Goal: Task Accomplishment & Management: Complete application form

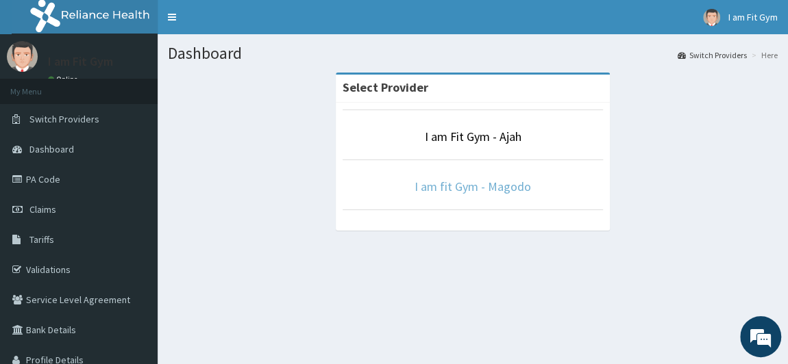
click at [439, 182] on link "I am fit Gym - Magodo" at bounding box center [472, 187] width 116 height 16
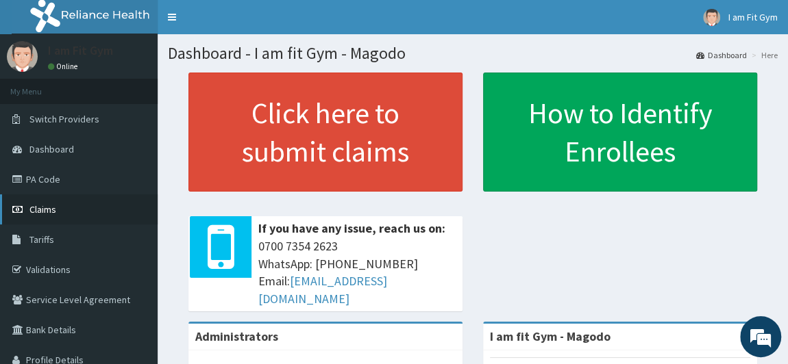
click at [29, 213] on span "Claims" at bounding box center [42, 209] width 27 height 12
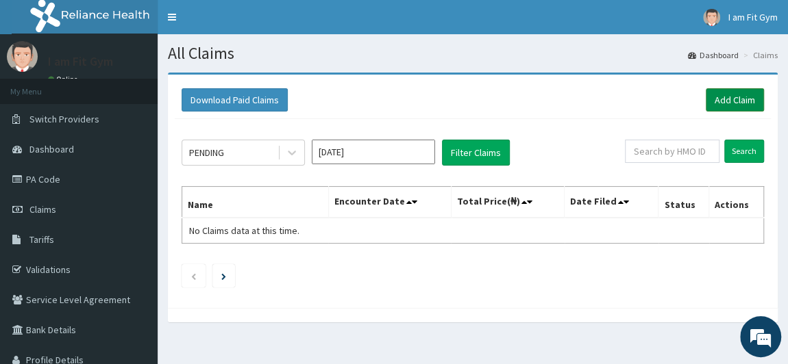
click at [745, 98] on link "Add Claim" at bounding box center [735, 99] width 58 height 23
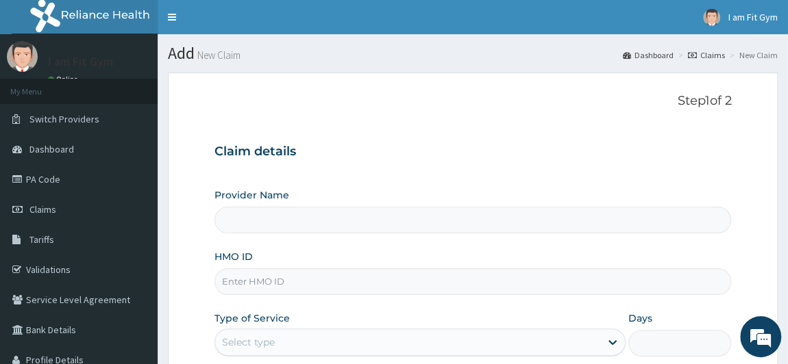
type input "I am fit Gym - Magodo"
type input "1"
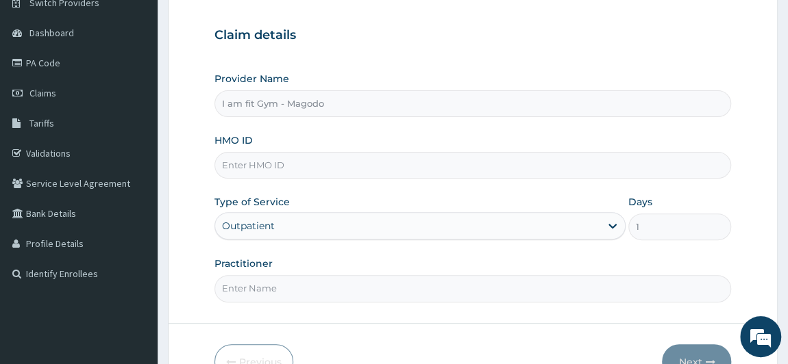
scroll to position [121, 0]
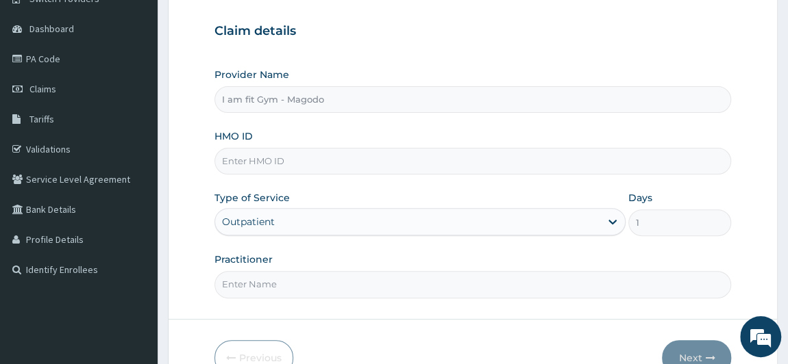
click at [301, 164] on input "HMO ID" at bounding box center [472, 161] width 517 height 27
type input "AZG/10048/A"
click at [253, 284] on input "Practitioner" at bounding box center [472, 284] width 517 height 27
type input "RAZZIECMB"
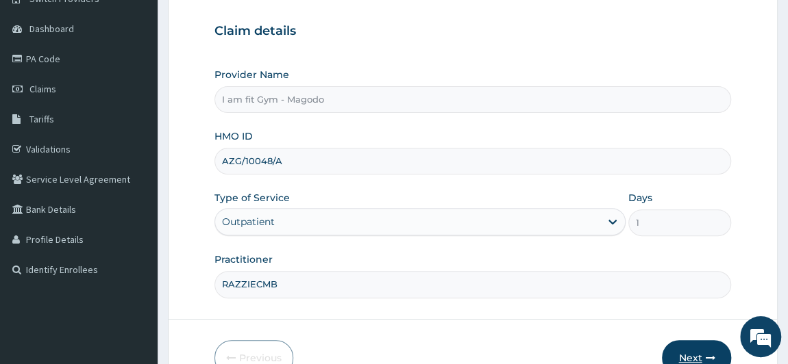
click at [694, 353] on button "Next" at bounding box center [696, 358] width 69 height 36
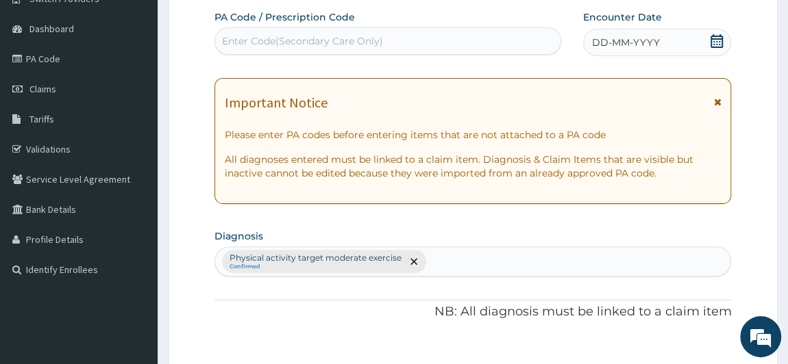
click at [715, 37] on icon at bounding box center [716, 41] width 12 height 14
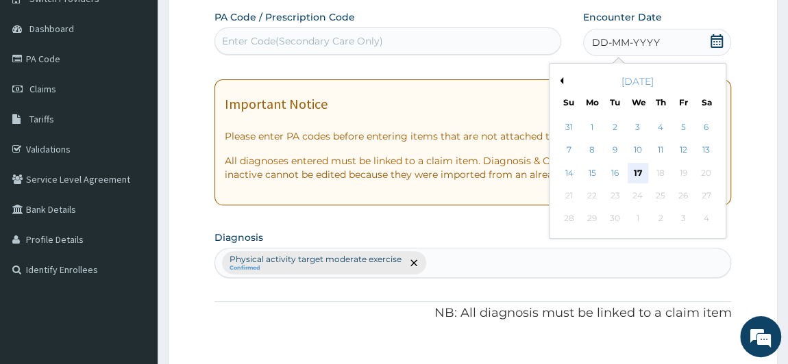
click at [635, 171] on div "17" at bounding box center [637, 173] width 21 height 21
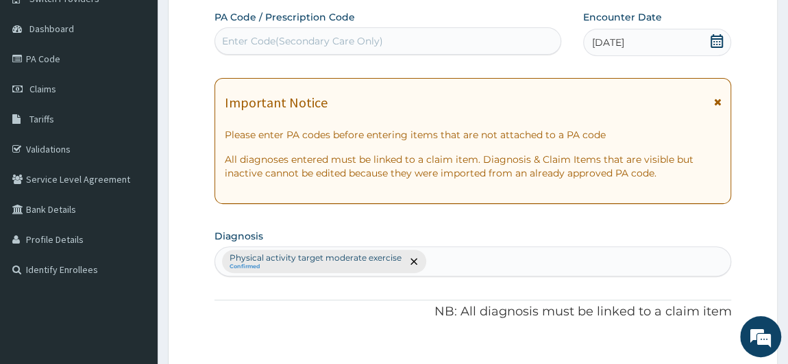
scroll to position [440, 0]
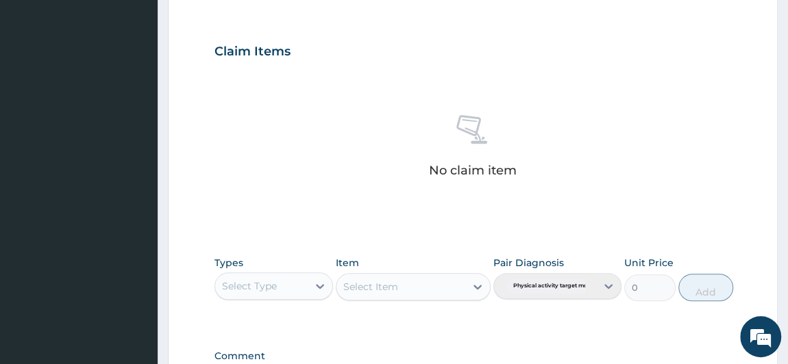
click at [284, 293] on div "Select Type" at bounding box center [261, 286] width 93 height 22
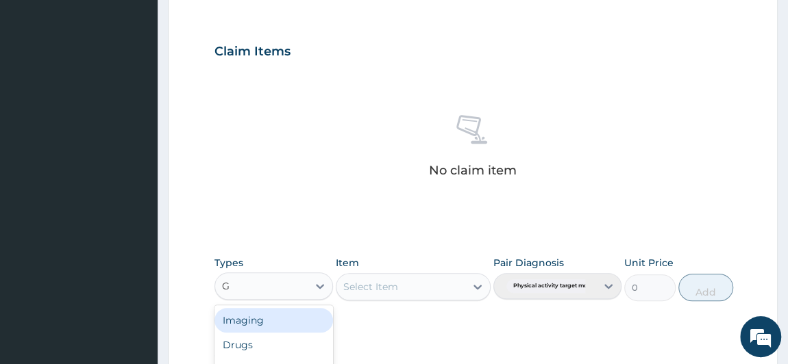
type input "GY"
click at [269, 321] on div "Gym" at bounding box center [273, 320] width 119 height 25
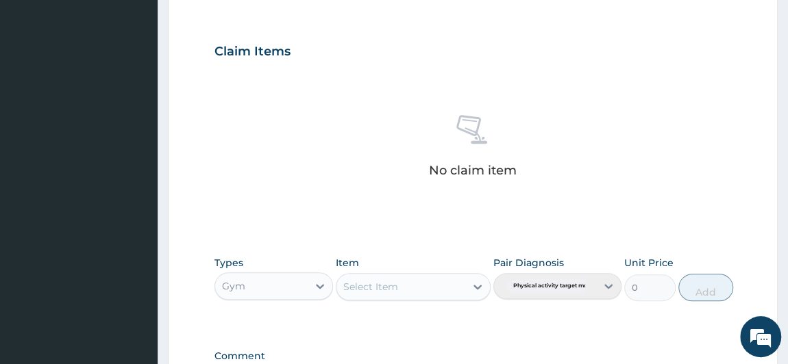
click at [380, 288] on div "Select Item" at bounding box center [370, 287] width 55 height 14
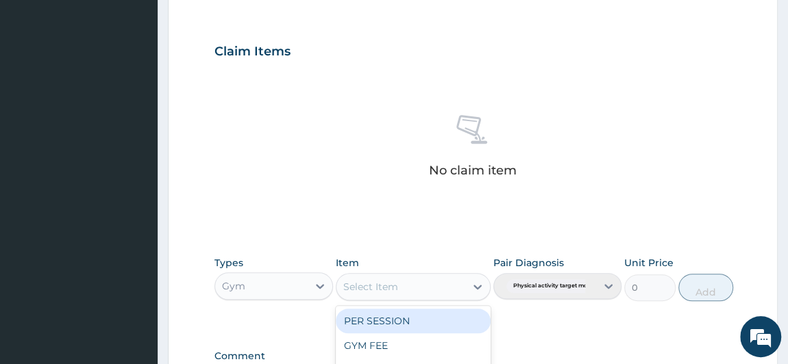
click at [379, 320] on div "PER SESSION" at bounding box center [413, 321] width 155 height 25
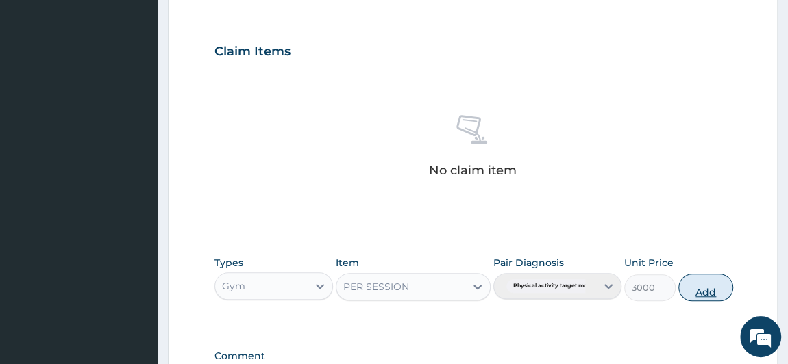
click at [708, 287] on button "Add" at bounding box center [705, 287] width 55 height 27
type input "0"
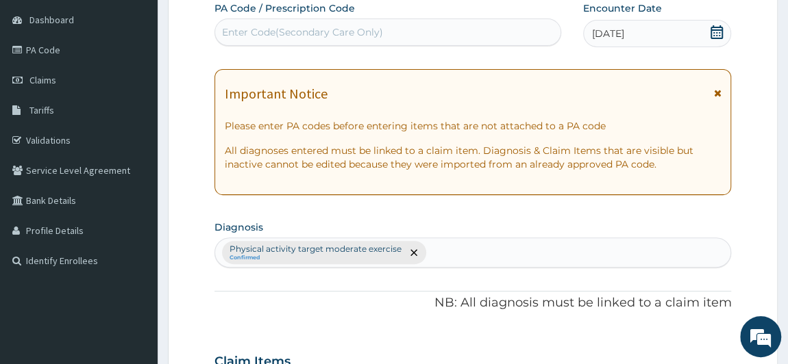
scroll to position [0, 0]
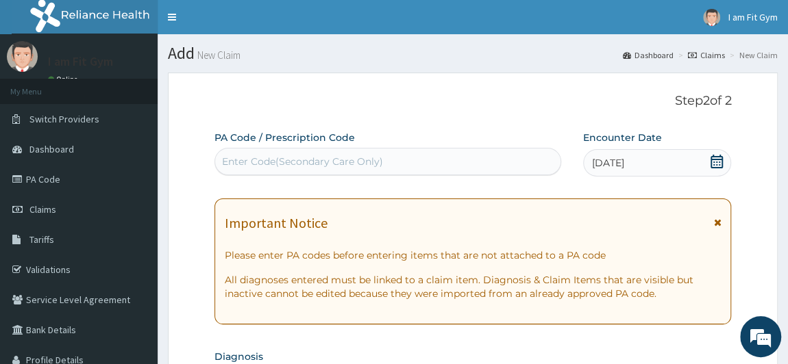
click at [340, 164] on div "Enter Code(Secondary Care Only)" at bounding box center [302, 162] width 161 height 14
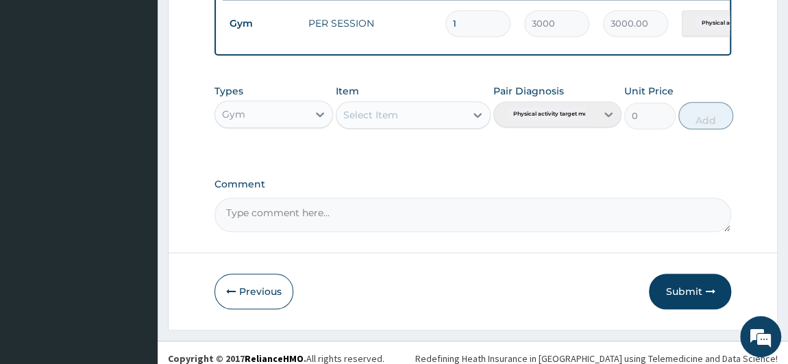
scroll to position [564, 0]
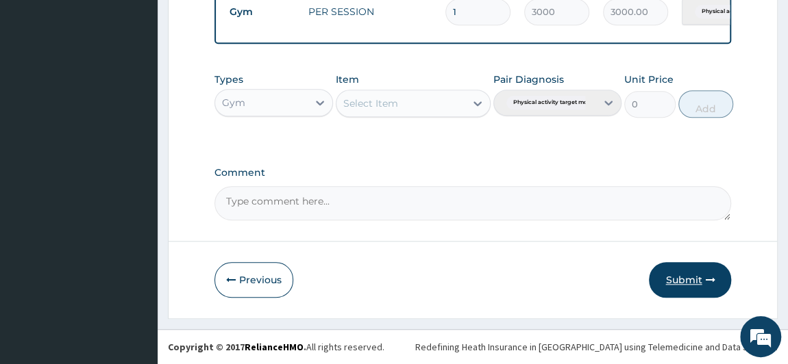
type input "PA/E471AE"
click at [686, 269] on button "Submit" at bounding box center [690, 280] width 82 height 36
